Goal: Navigation & Orientation: Find specific page/section

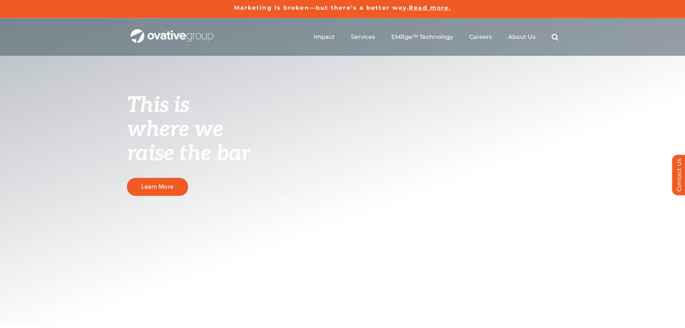
click at [525, 37] on span "About Us" at bounding box center [521, 36] width 27 height 7
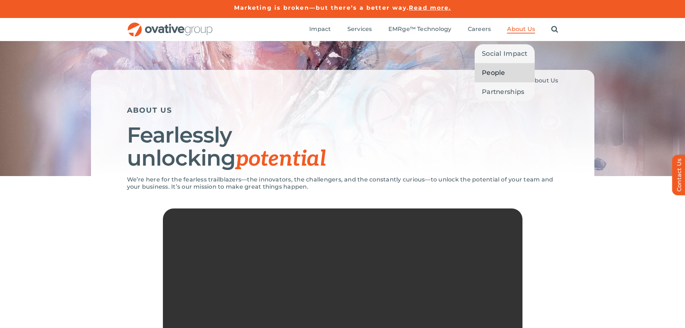
click at [499, 76] on span "People" at bounding box center [493, 73] width 23 height 10
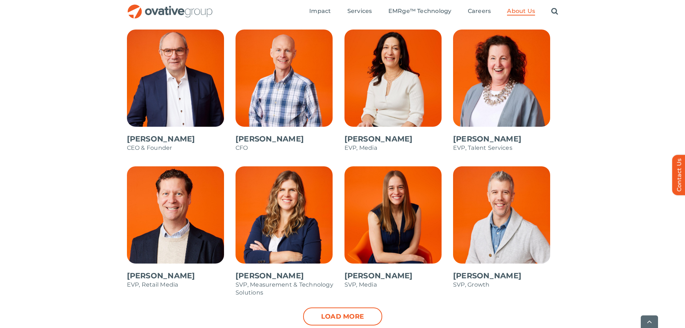
scroll to position [630, 0]
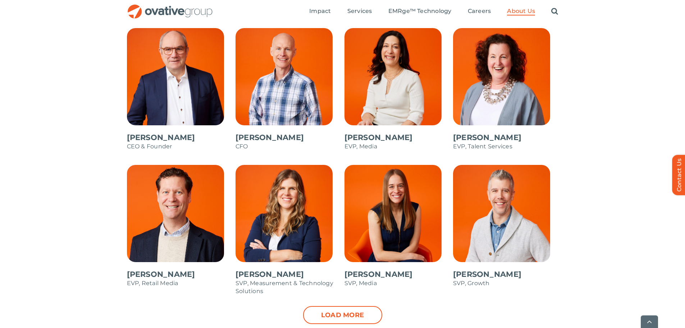
click at [203, 62] on span at bounding box center [179, 92] width 105 height 129
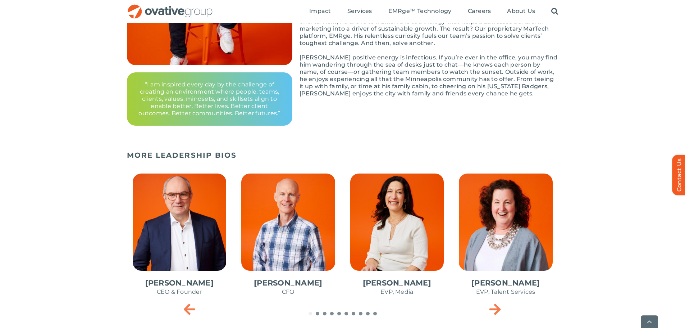
scroll to position [216, 0]
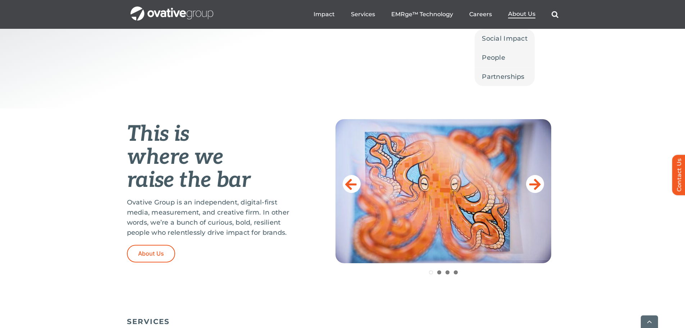
click at [520, 15] on span "About Us" at bounding box center [521, 13] width 27 height 7
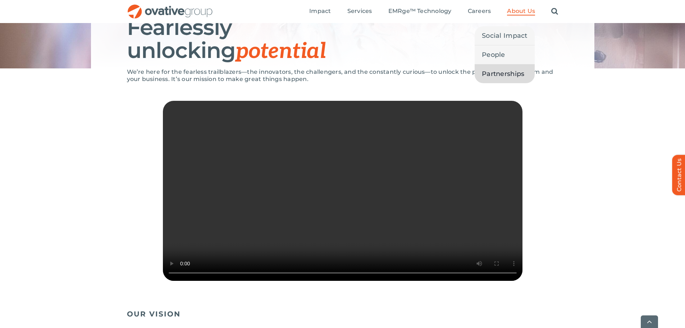
scroll to position [108, 0]
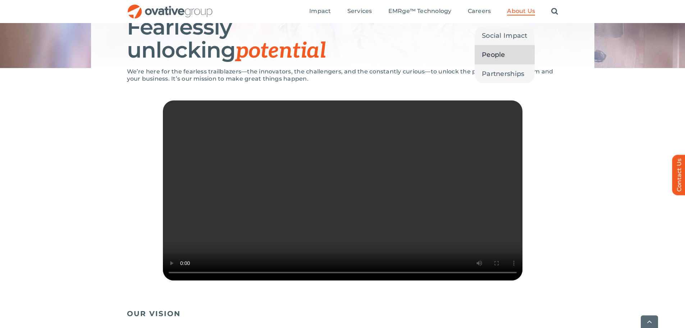
click at [508, 56] on link "People" at bounding box center [505, 54] width 60 height 19
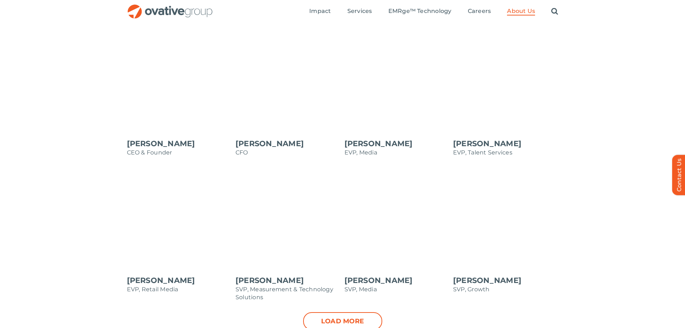
scroll to position [612, 0]
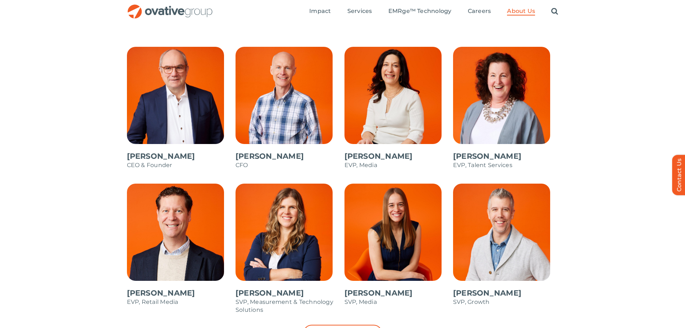
drag, startPoint x: 606, startPoint y: 88, endPoint x: 606, endPoint y: 94, distance: 5.8
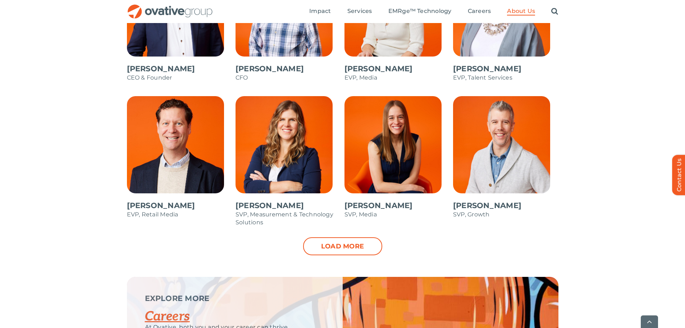
scroll to position [700, 0]
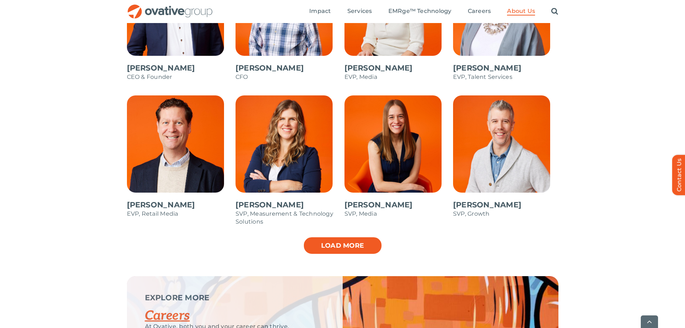
drag, startPoint x: 356, startPoint y: 250, endPoint x: 543, endPoint y: 182, distance: 198.4
click at [356, 250] on link "Load more" at bounding box center [342, 245] width 79 height 18
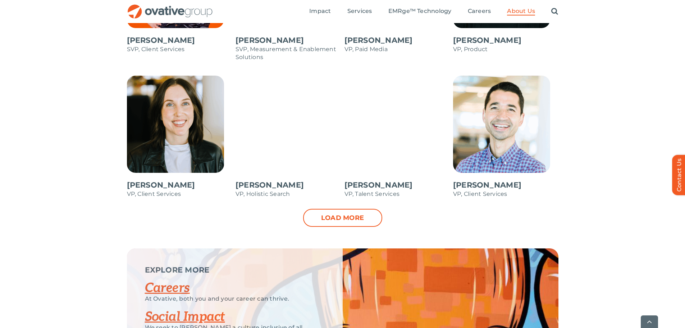
scroll to position [1023, 0]
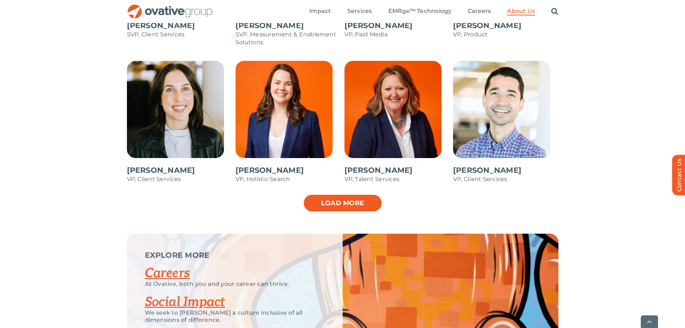
click at [355, 201] on link "Load more" at bounding box center [342, 203] width 79 height 18
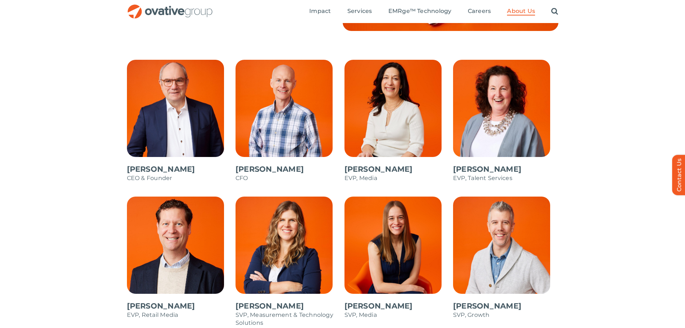
scroll to position [592, 0]
